Goal: Transaction & Acquisition: Purchase product/service

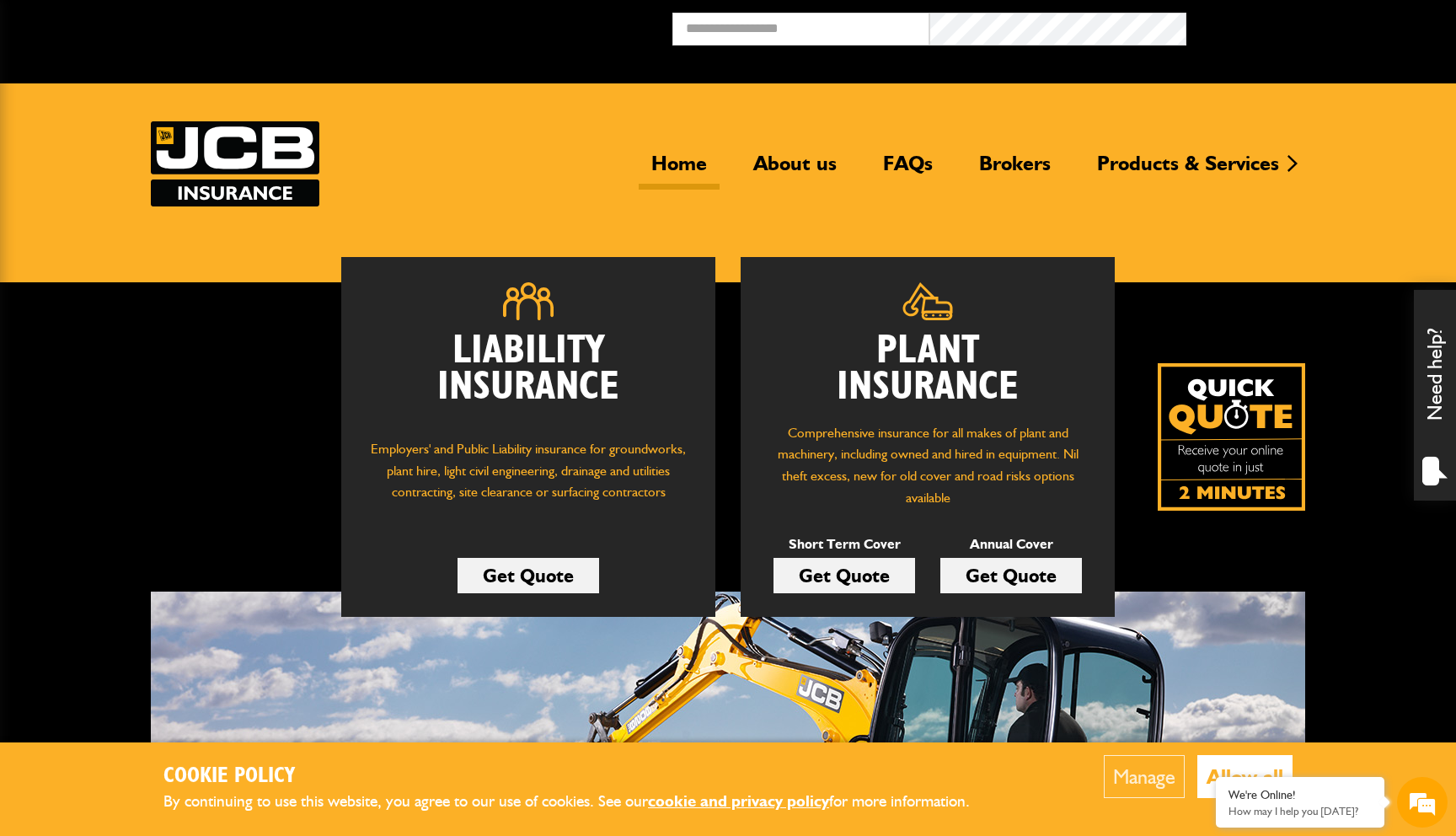
click at [880, 570] on link "Get Quote" at bounding box center [845, 576] width 141 height 36
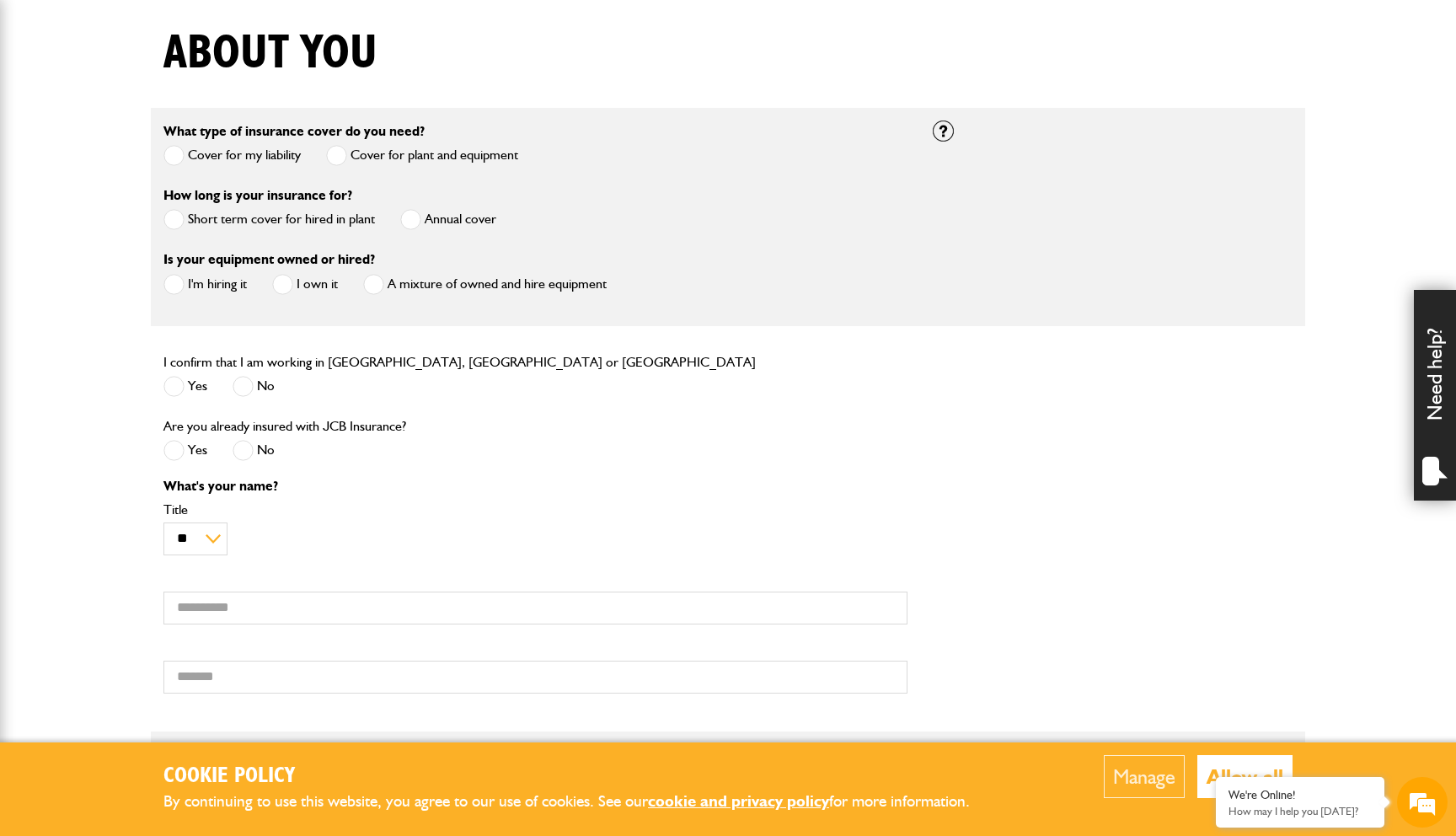
scroll to position [417, 0]
click at [319, 218] on label "Short term cover for hired in plant" at bounding box center [269, 218] width 211 height 21
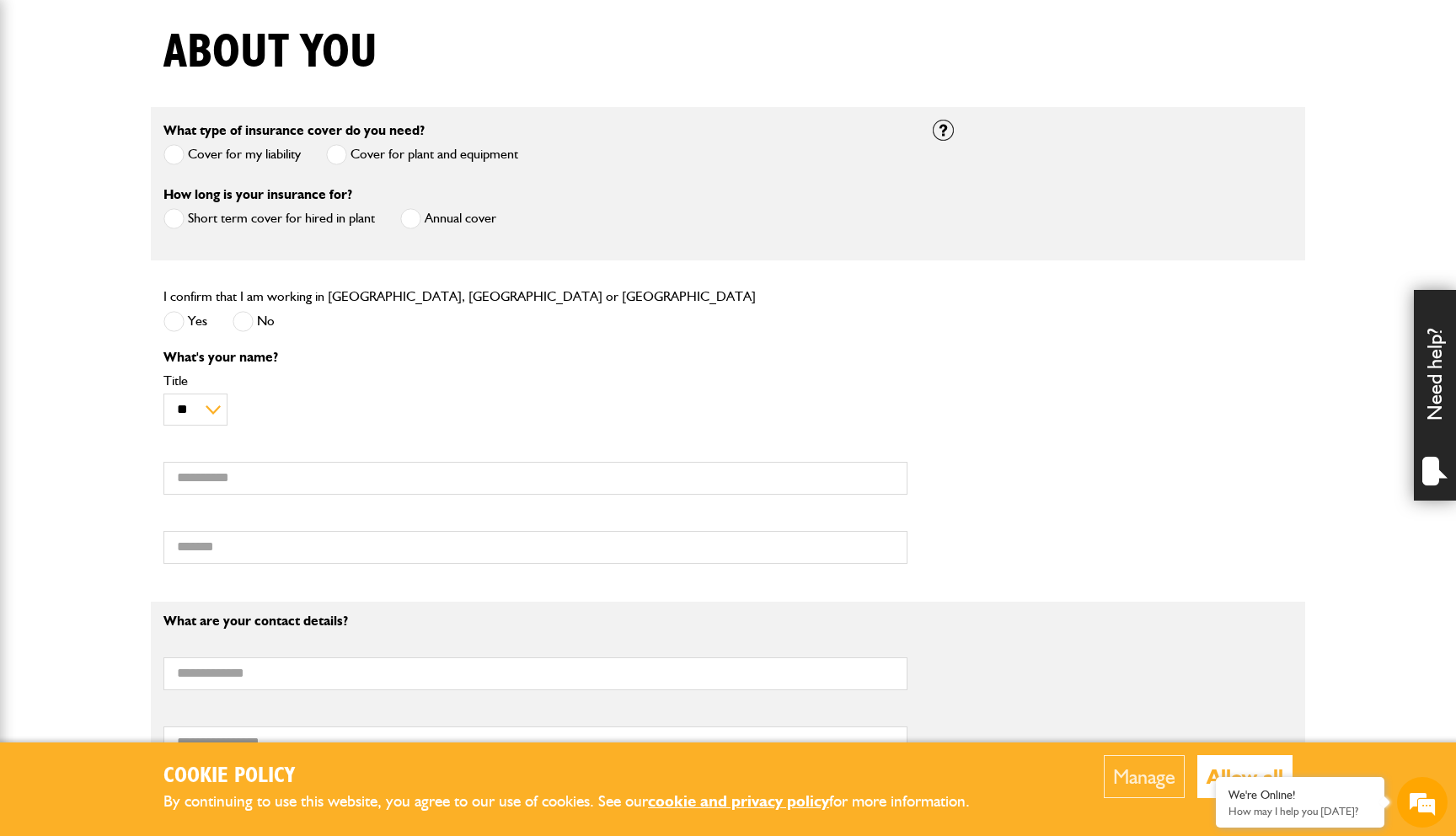
click at [176, 323] on span at bounding box center [174, 321] width 21 height 21
click at [215, 481] on input "First name" at bounding box center [535, 479] width 744 height 33
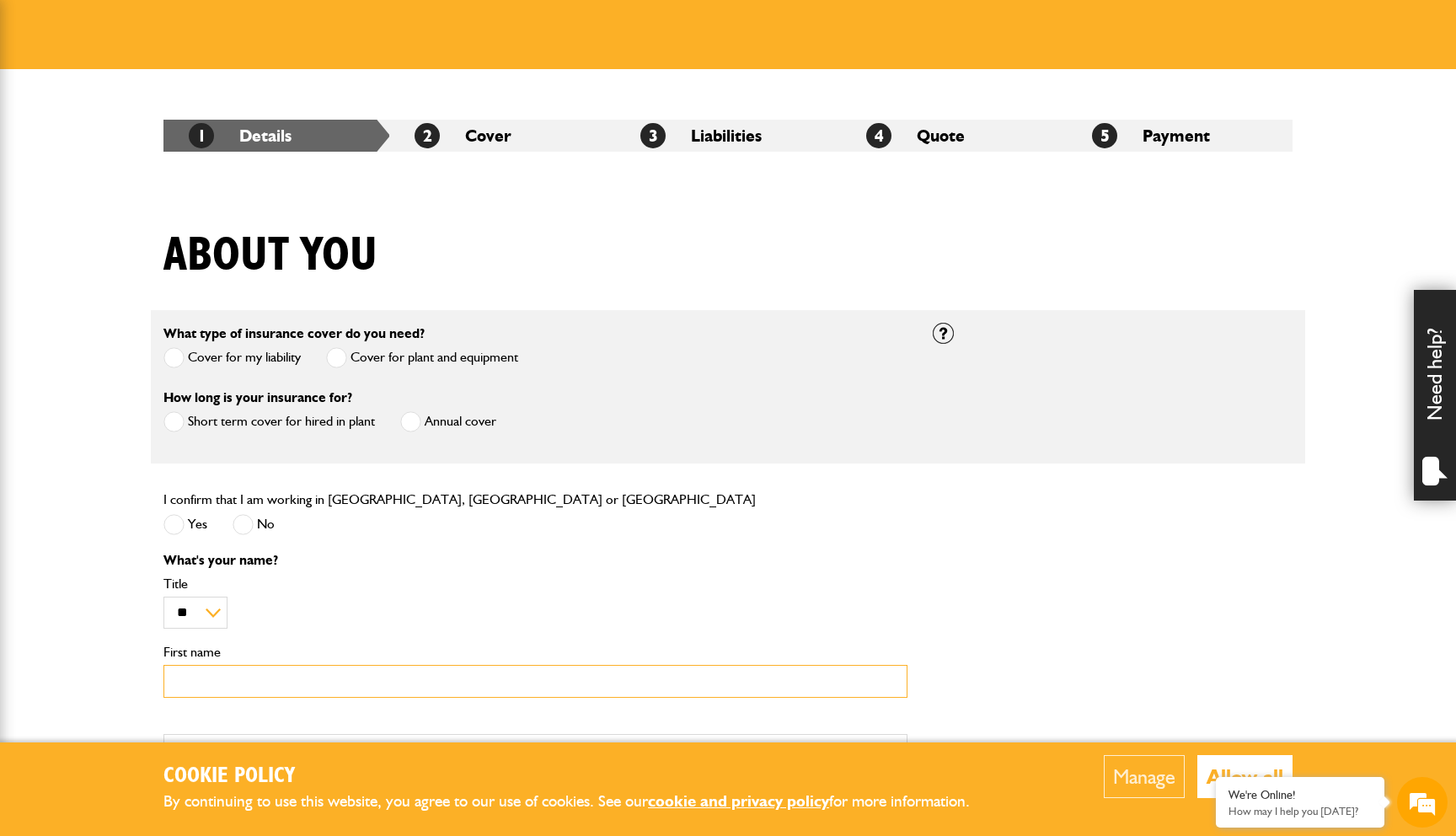
scroll to position [0, 0]
